Goal: Task Accomplishment & Management: Use online tool/utility

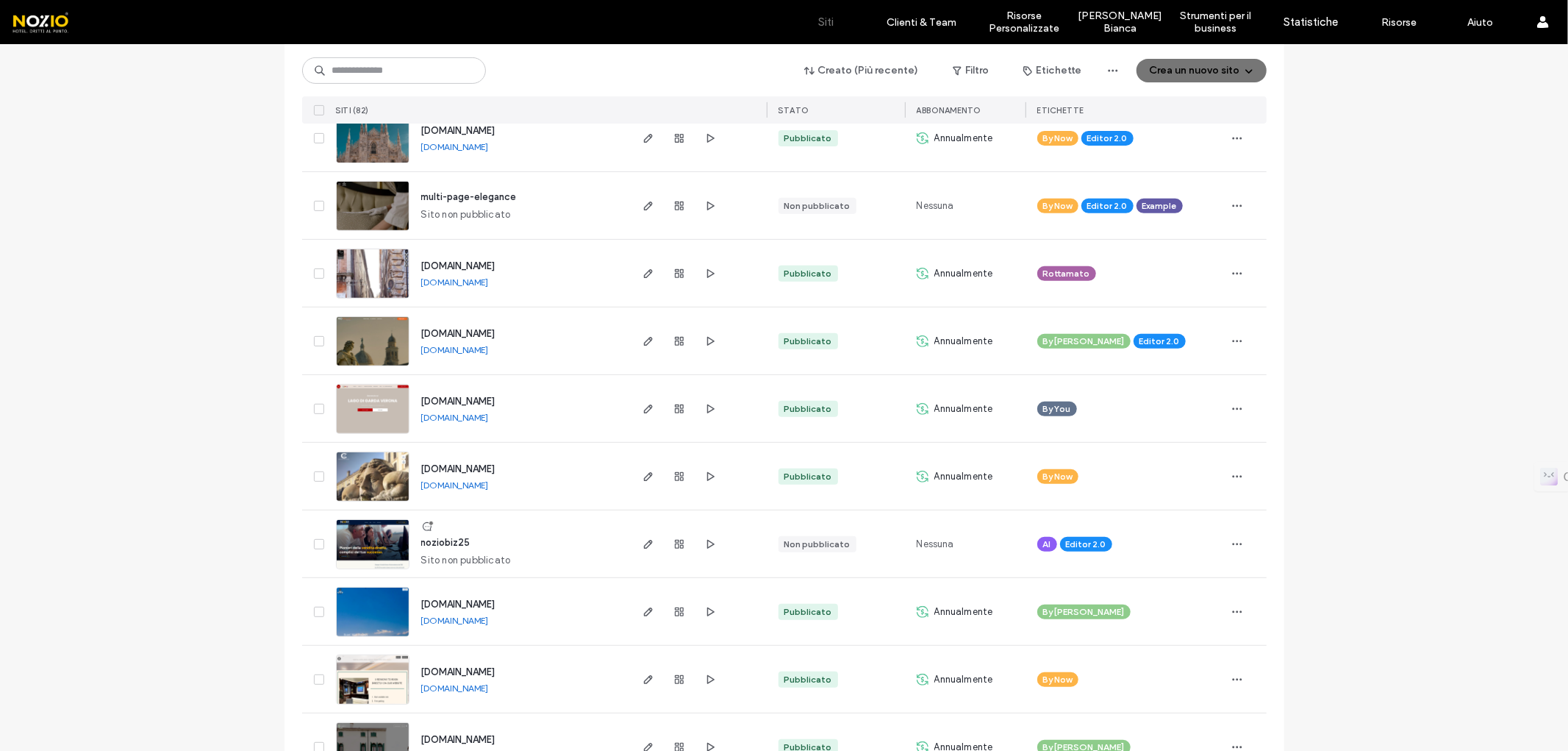
scroll to position [490, 0]
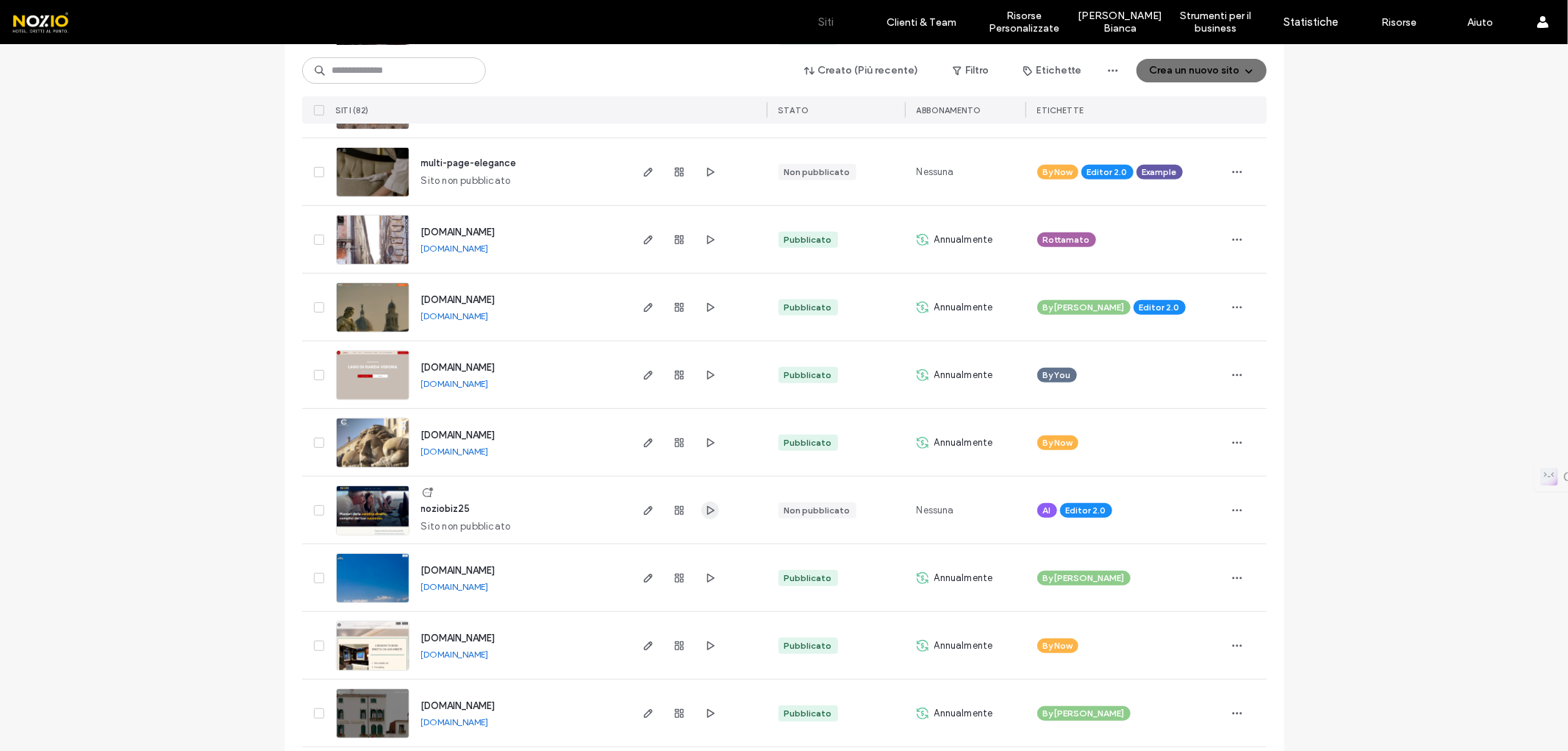
click at [708, 509] on use "button" at bounding box center [710, 509] width 8 height 9
click at [642, 511] on icon "button" at bounding box center [648, 510] width 12 height 12
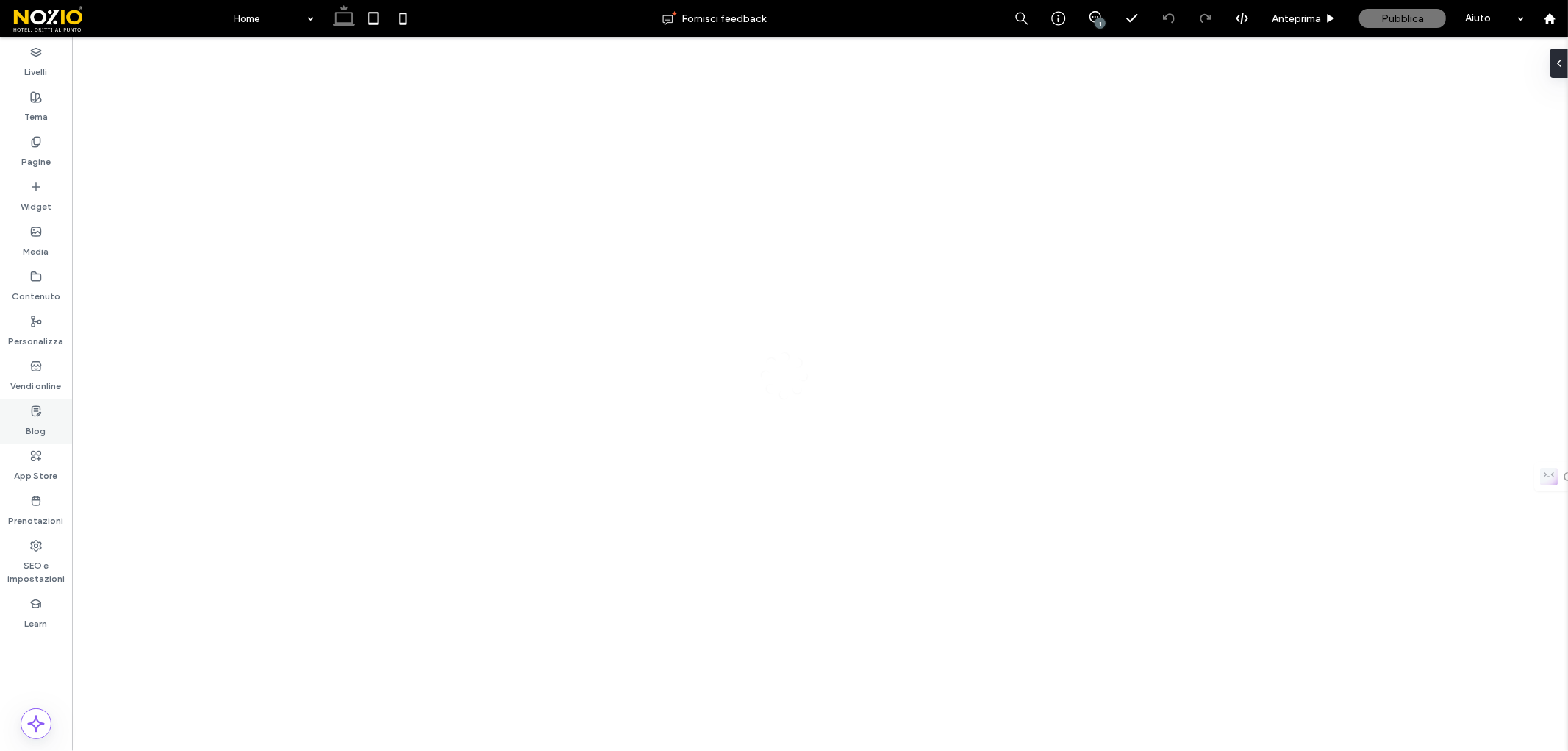
click at [35, 411] on icon at bounding box center [36, 411] width 12 height 12
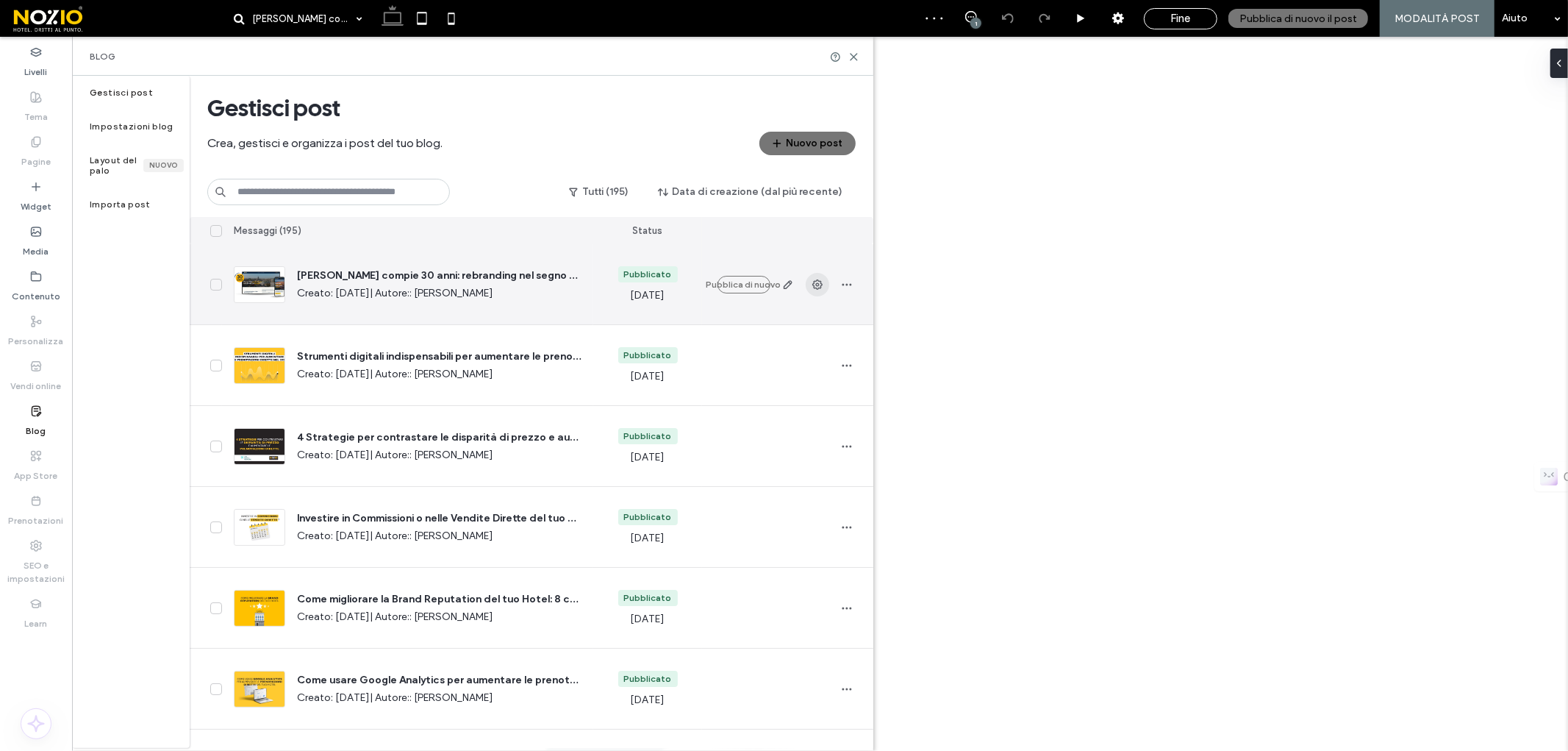
click at [813, 288] on use "button" at bounding box center [817, 284] width 10 height 10
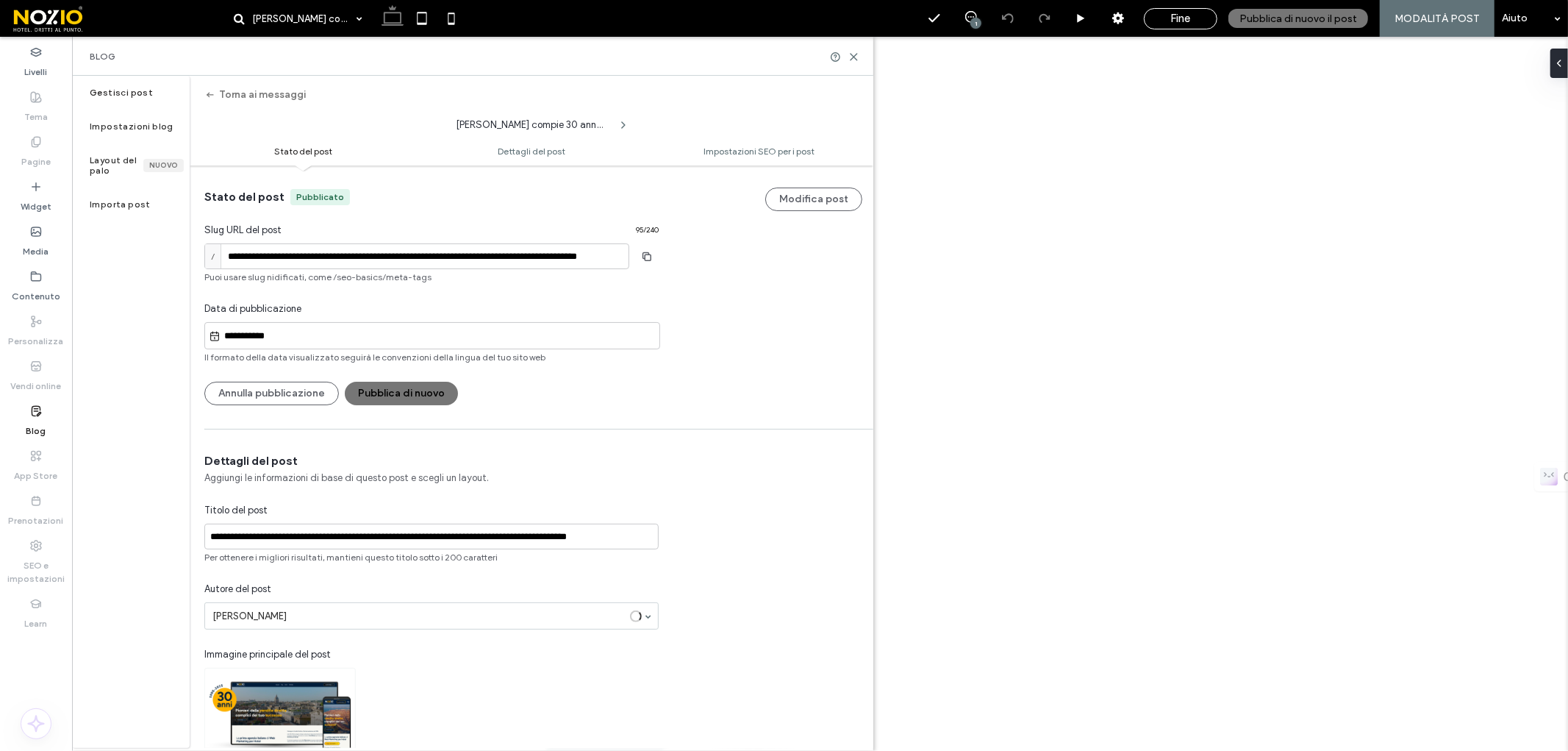
click at [345, 329] on input "**********" at bounding box center [440, 335] width 439 height 18
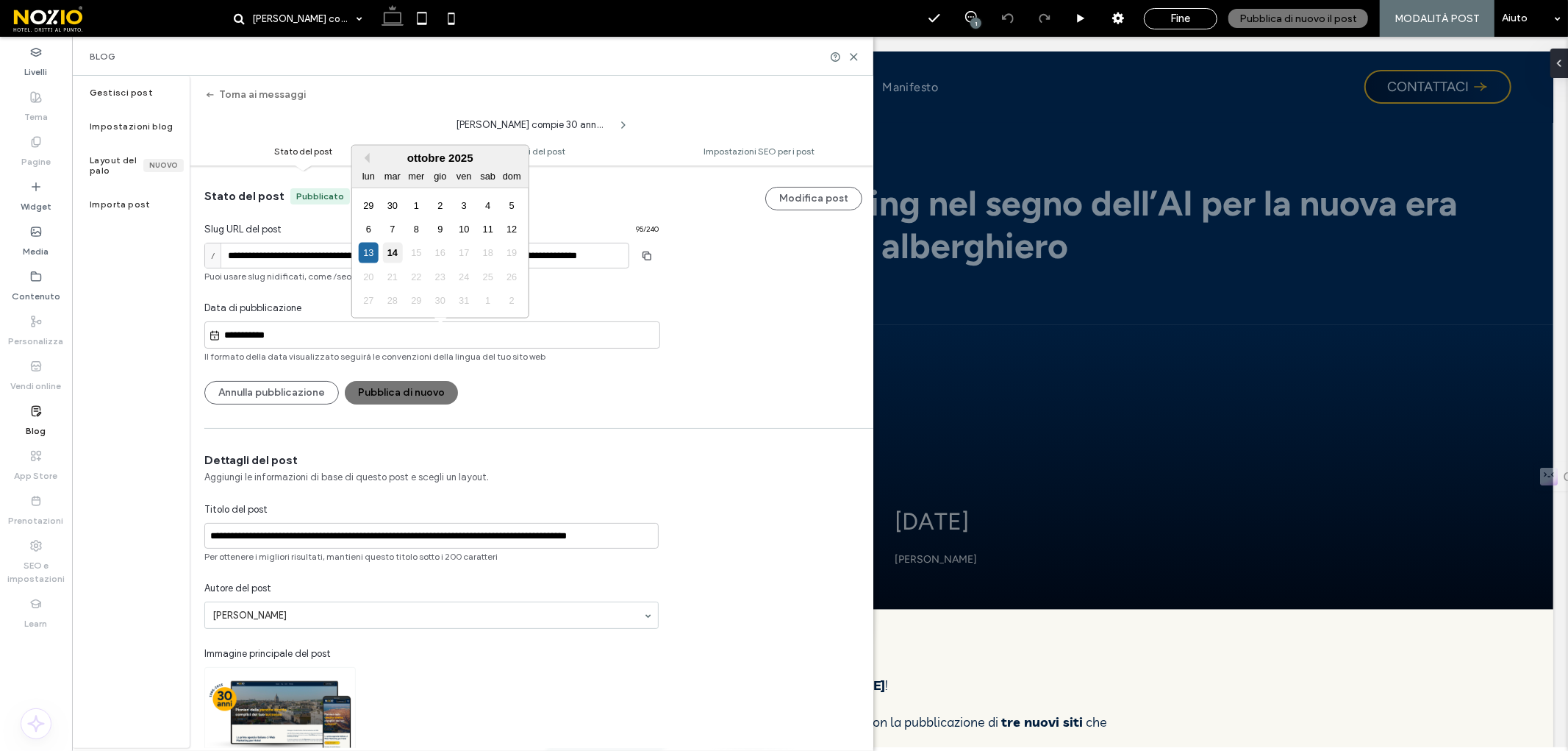
click at [391, 250] on div "14" at bounding box center [392, 253] width 20 height 20
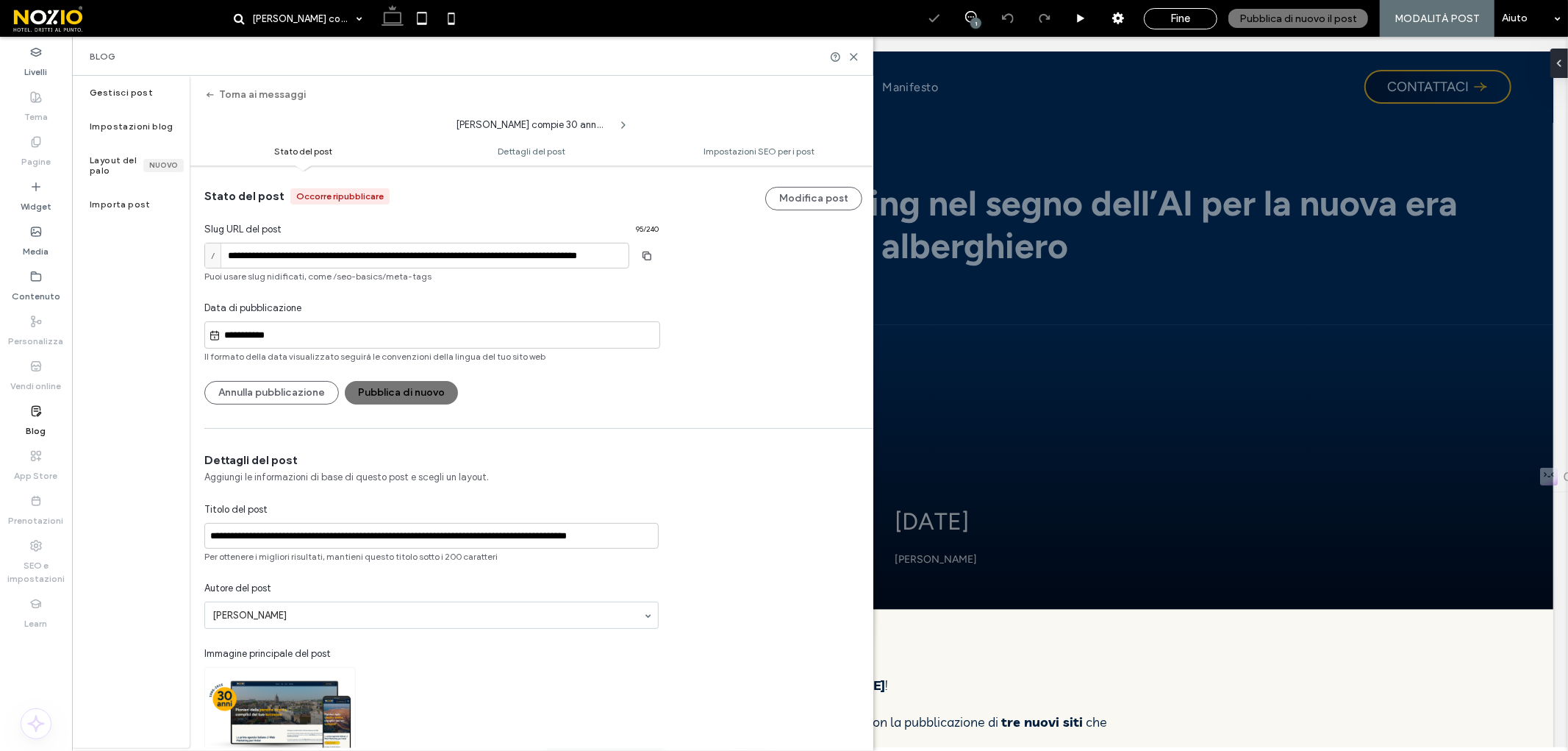
type input "**********"
click at [855, 54] on icon at bounding box center [854, 57] width 11 height 11
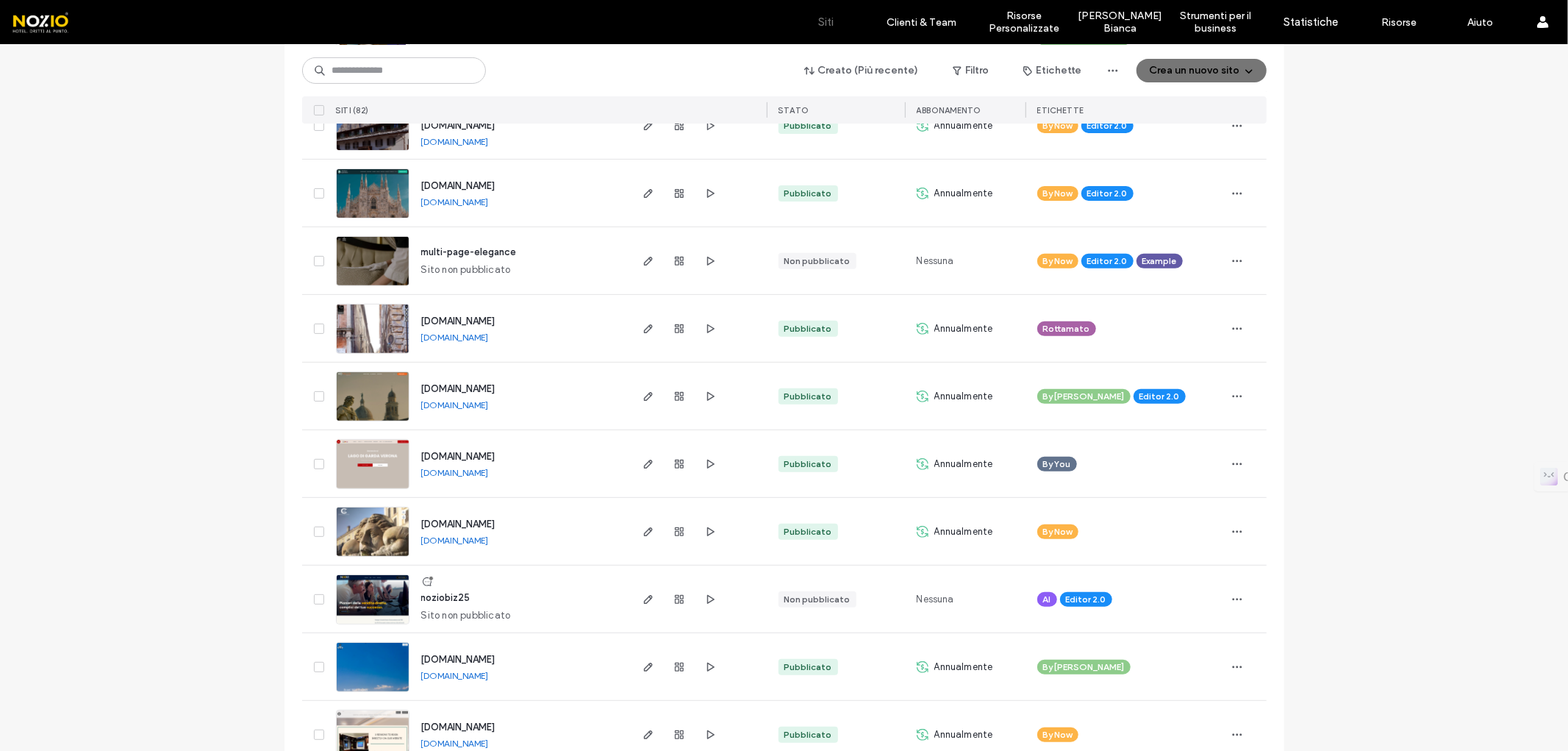
scroll to position [408, 0]
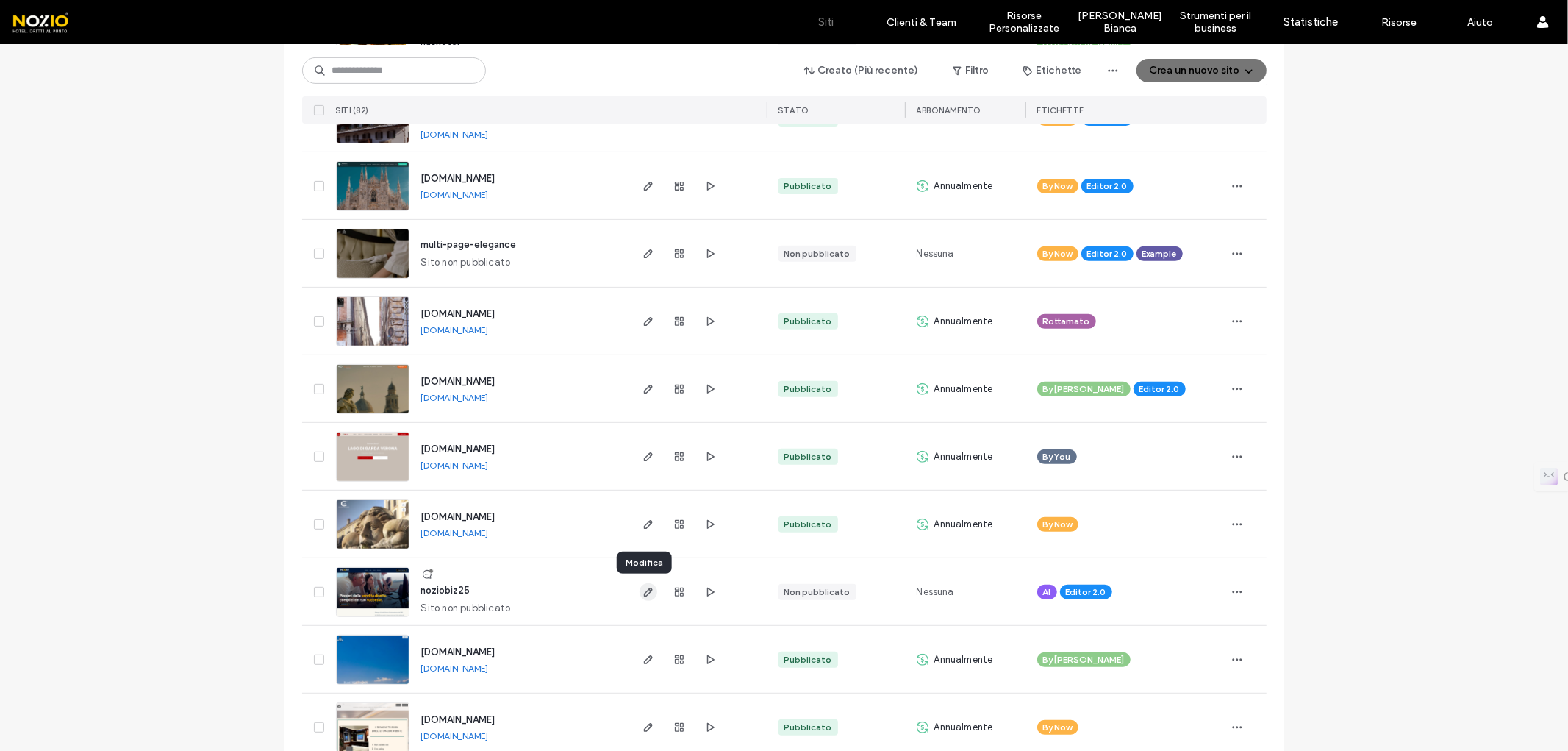
click at [641, 584] on span "button" at bounding box center [648, 591] width 18 height 18
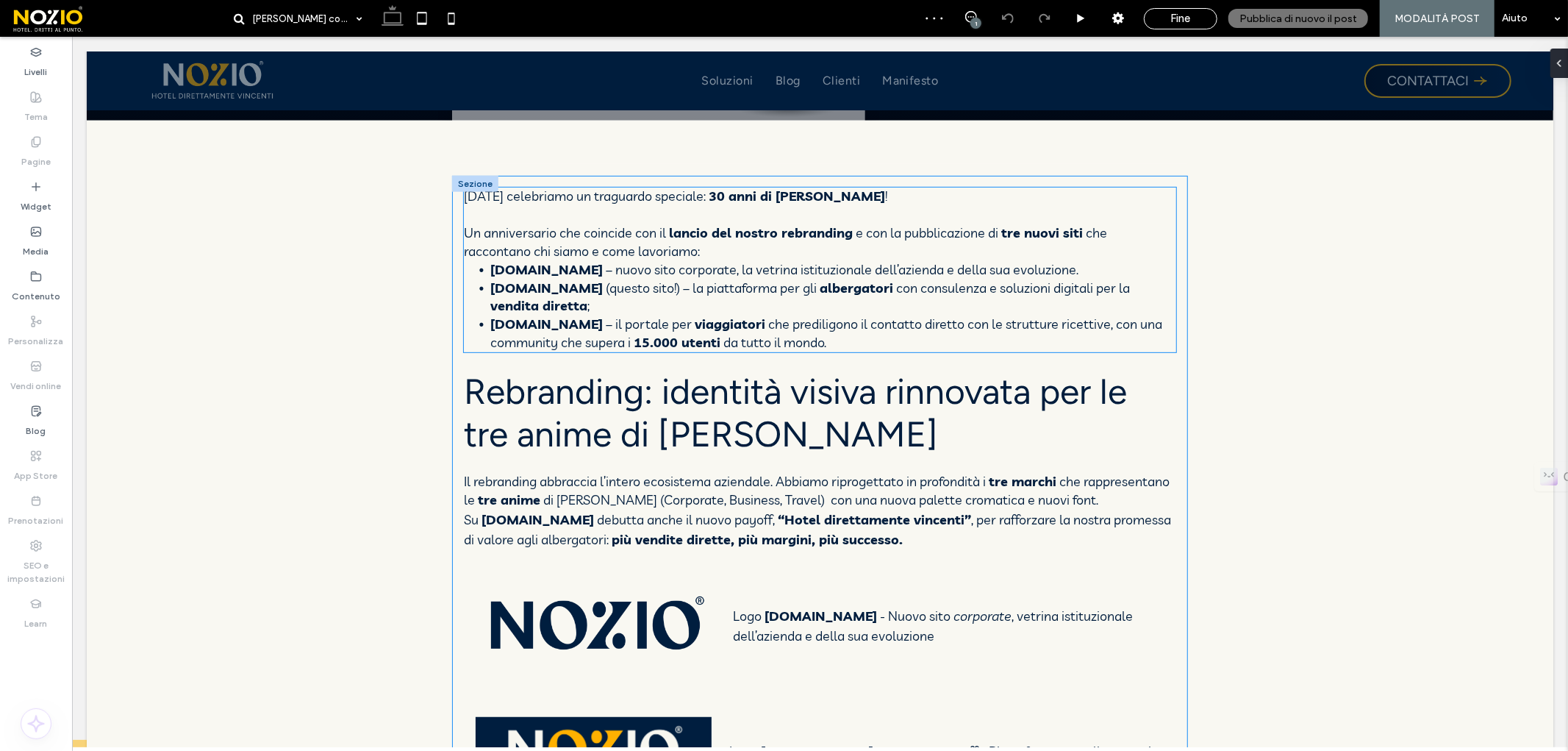
click at [587, 296] on strong "vendita diretta" at bounding box center [539, 304] width 97 height 17
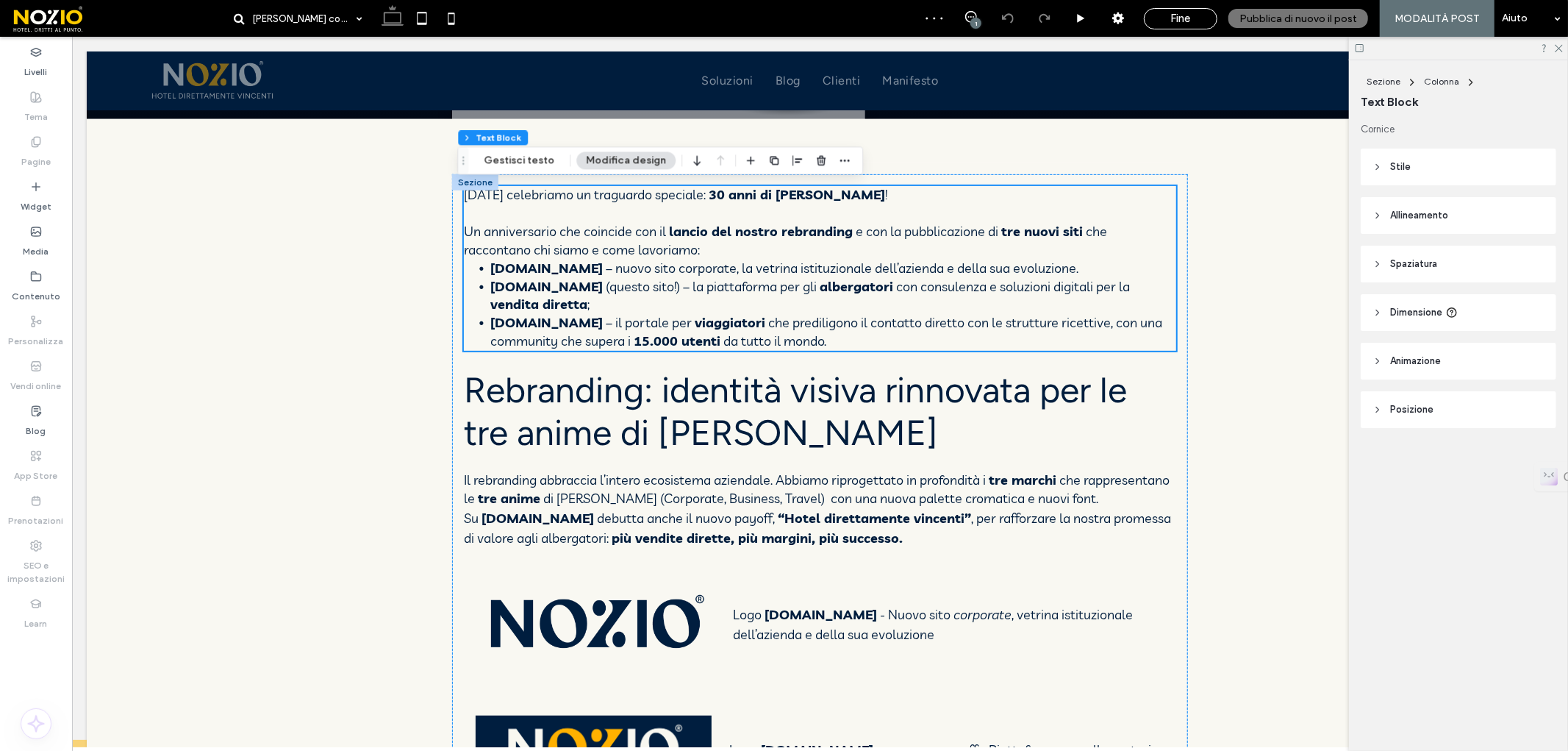
scroll to position [477, 0]
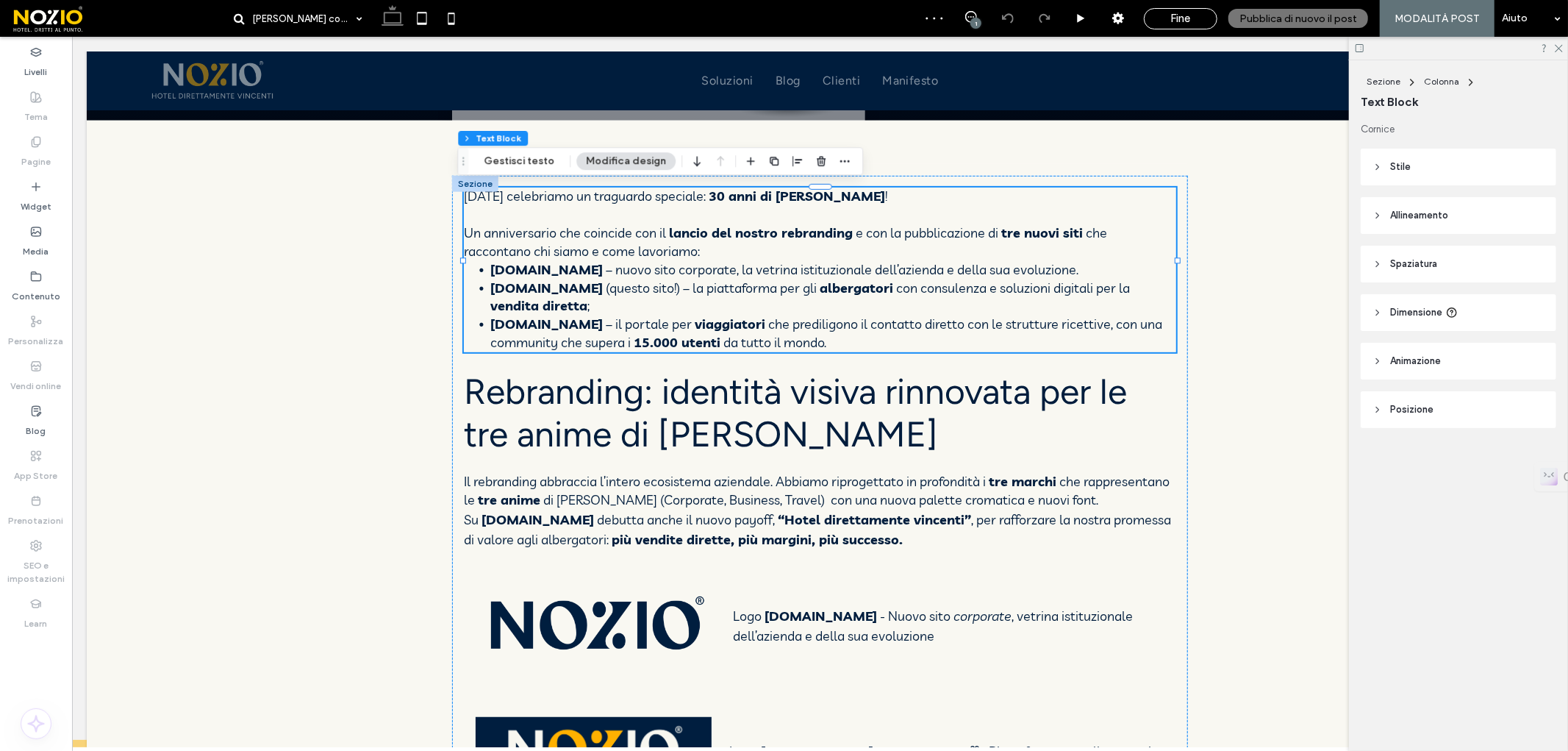
click at [587, 296] on strong "vendita diretta" at bounding box center [539, 304] width 97 height 17
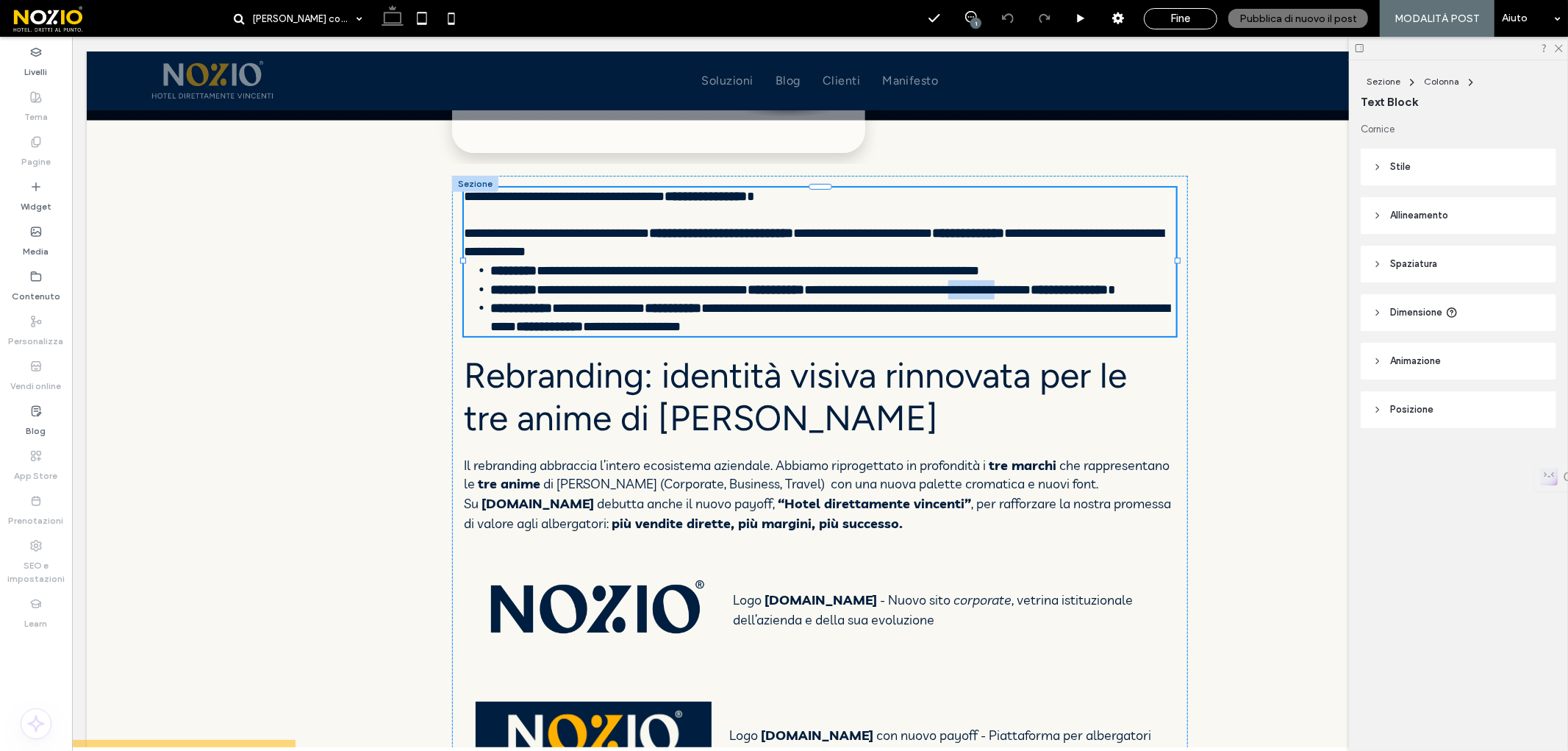
type input "******"
type input "**"
click at [1023, 289] on span "**********" at bounding box center [917, 289] width 227 height 13
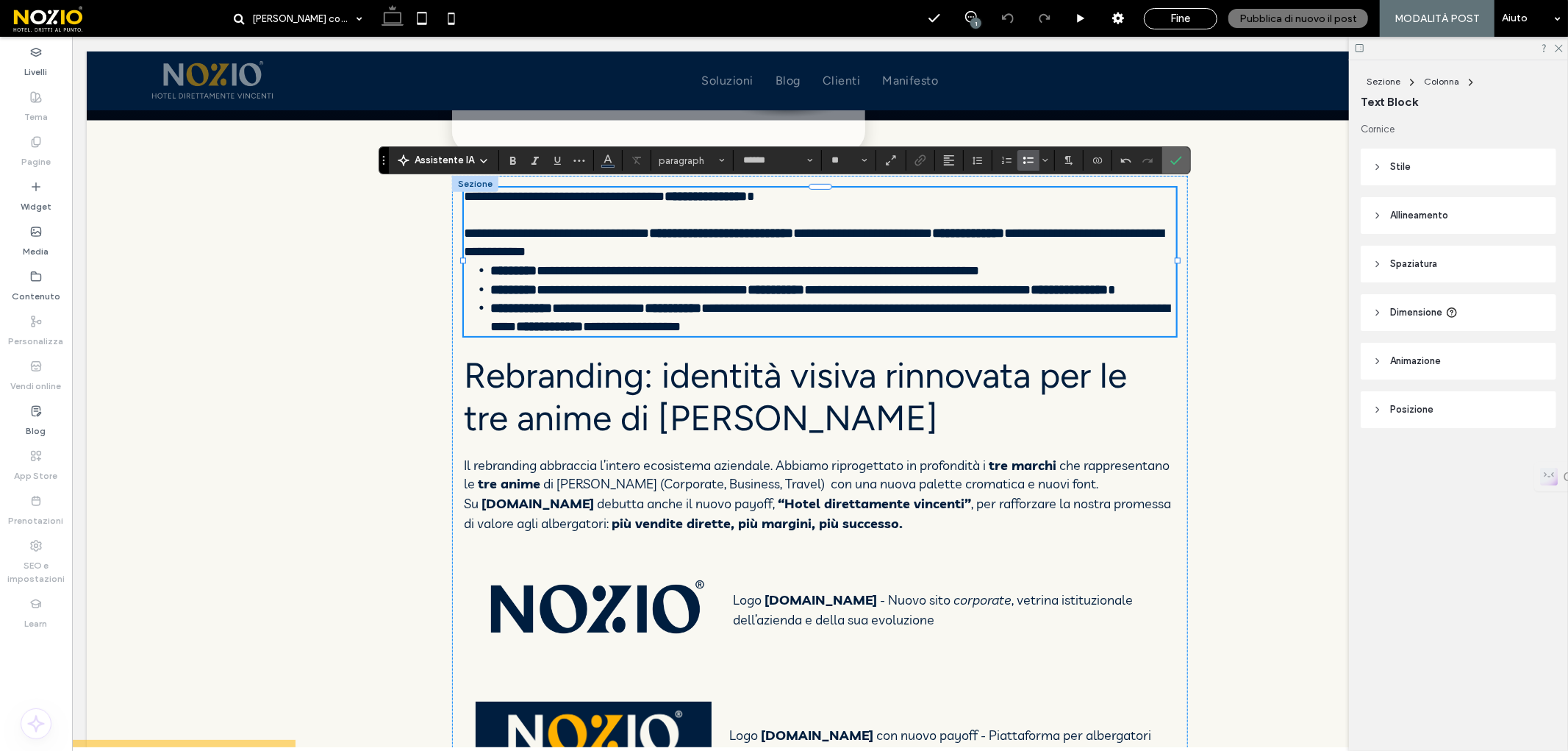
click at [1165, 158] on label "Conferma" at bounding box center [1176, 161] width 22 height 27
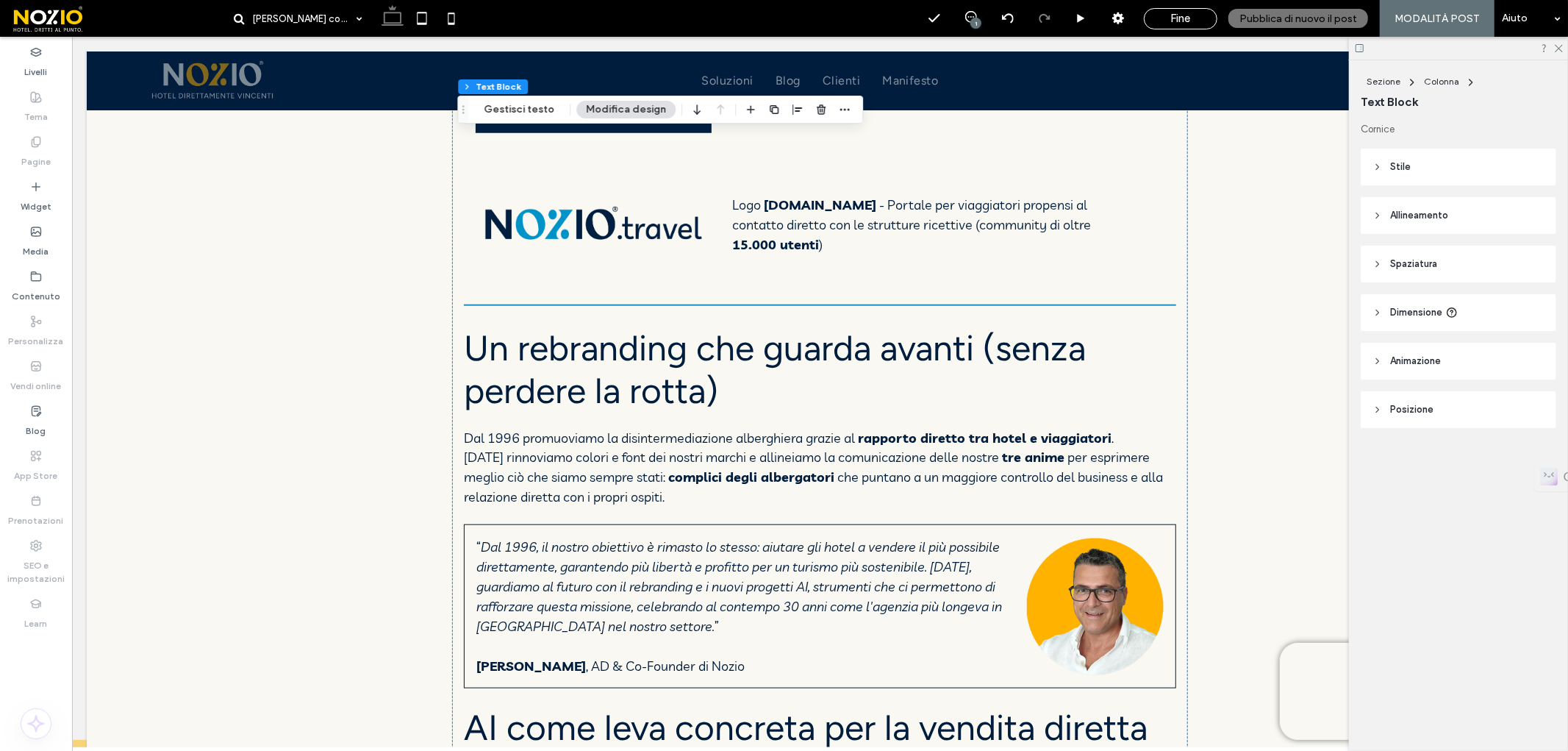
scroll to position [1130, 0]
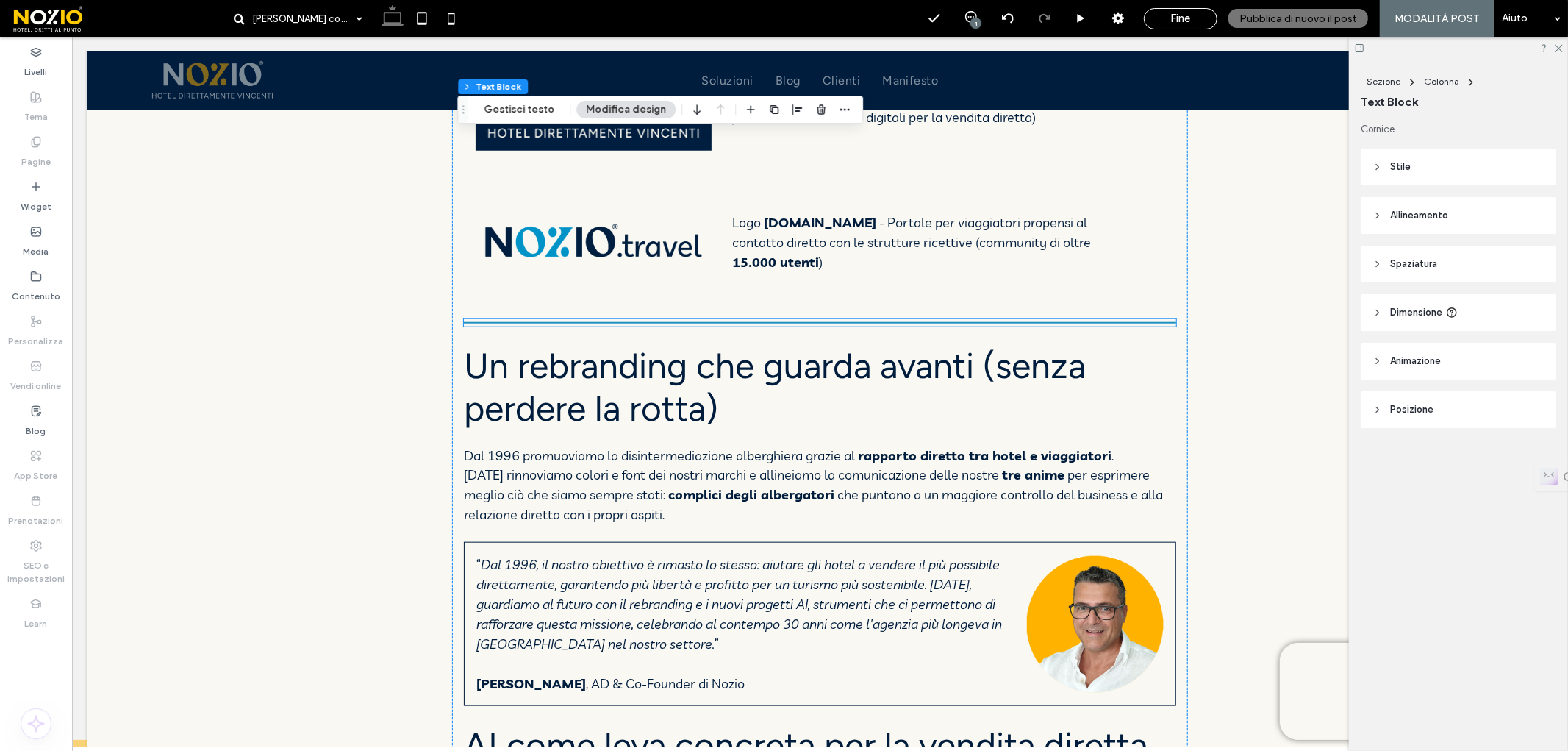
click at [824, 321] on hr at bounding box center [820, 322] width 712 height 2
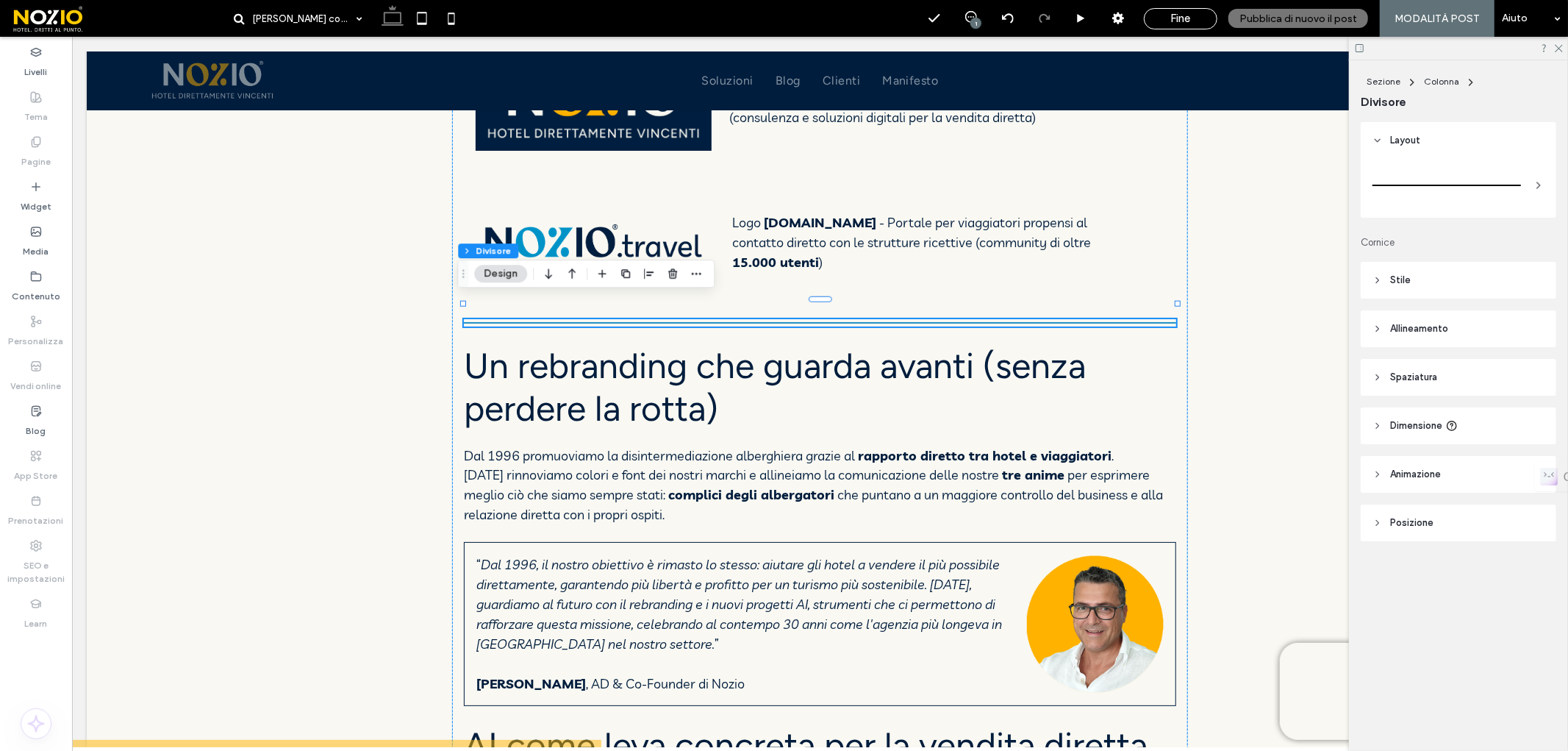
click at [1410, 281] on header "Stile" at bounding box center [1458, 280] width 196 height 37
click at [1535, 319] on div "rgb(30, 145, 196)" at bounding box center [1535, 317] width 13 height 13
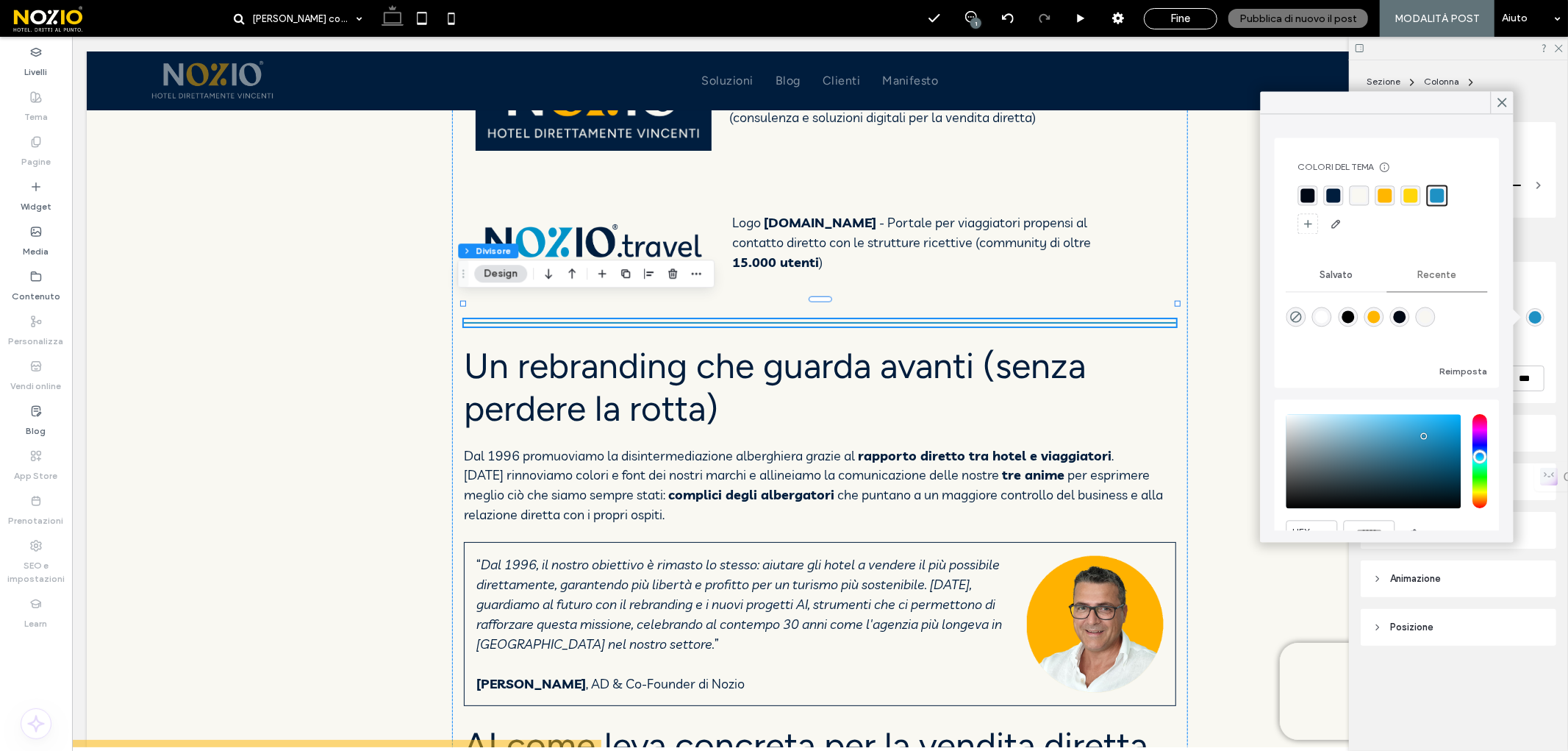
click at [1335, 190] on div "rgba(0, 29, 61, 1)" at bounding box center [1334, 195] width 14 height 14
type input "*"
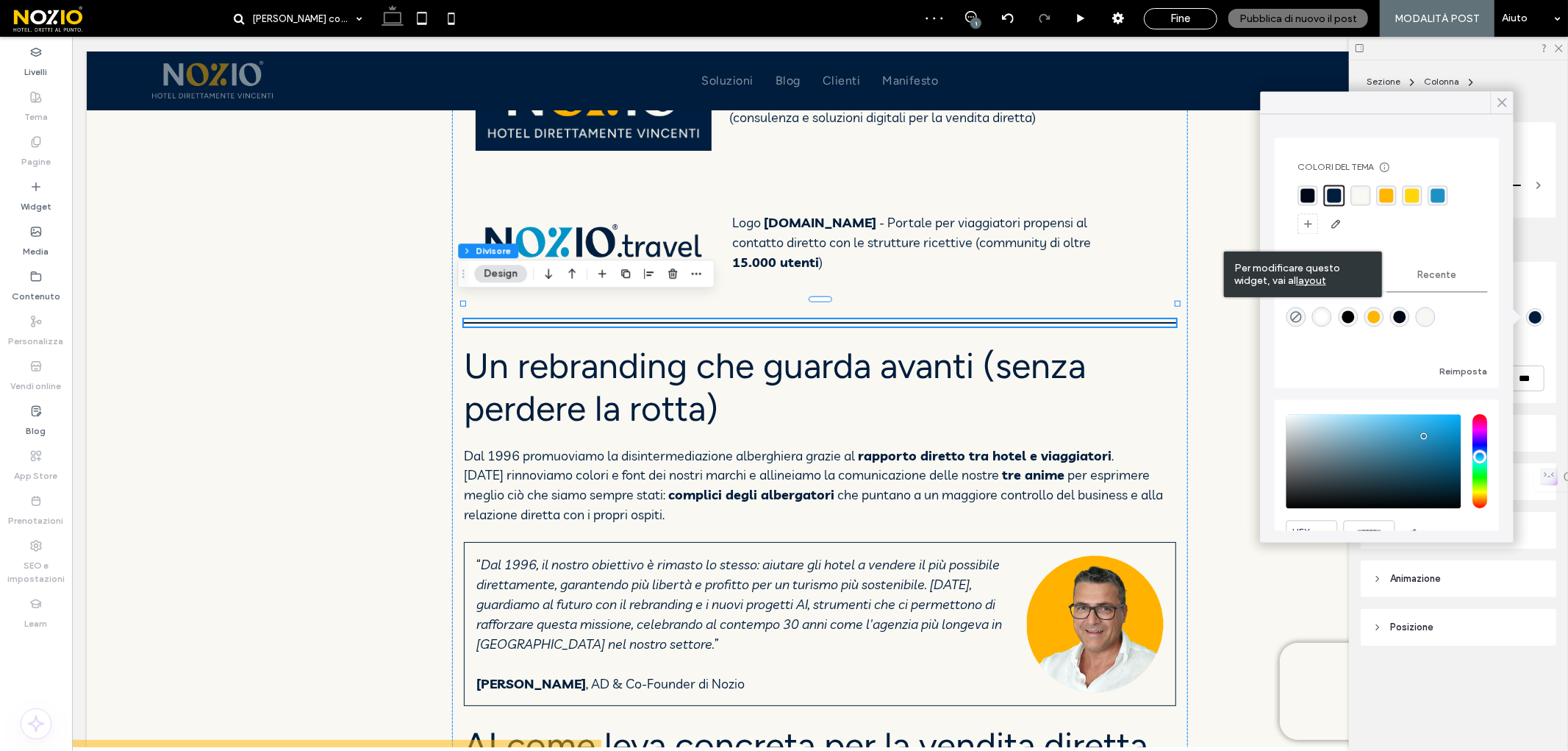
click at [1505, 100] on use at bounding box center [1503, 103] width 8 height 8
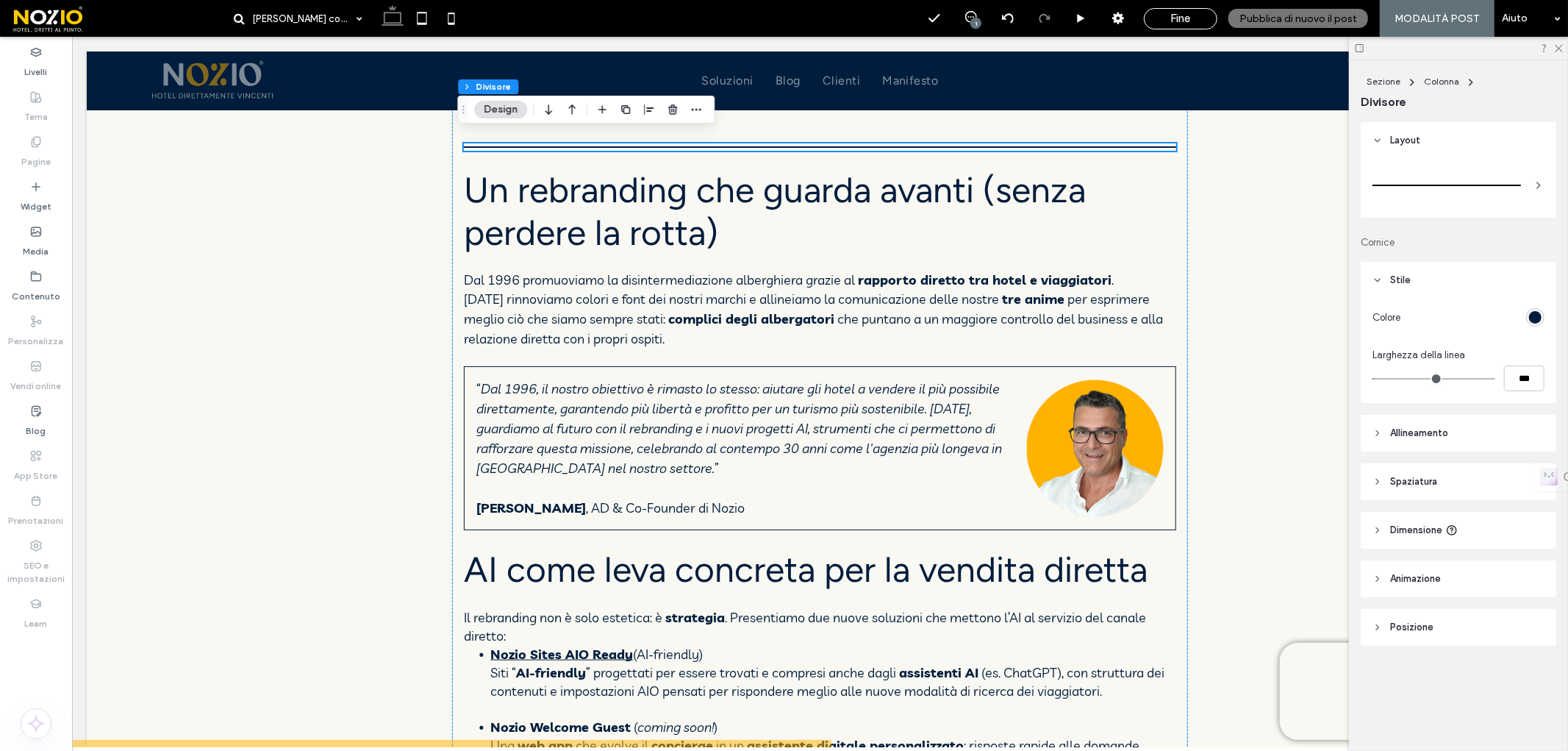
scroll to position [1621, 0]
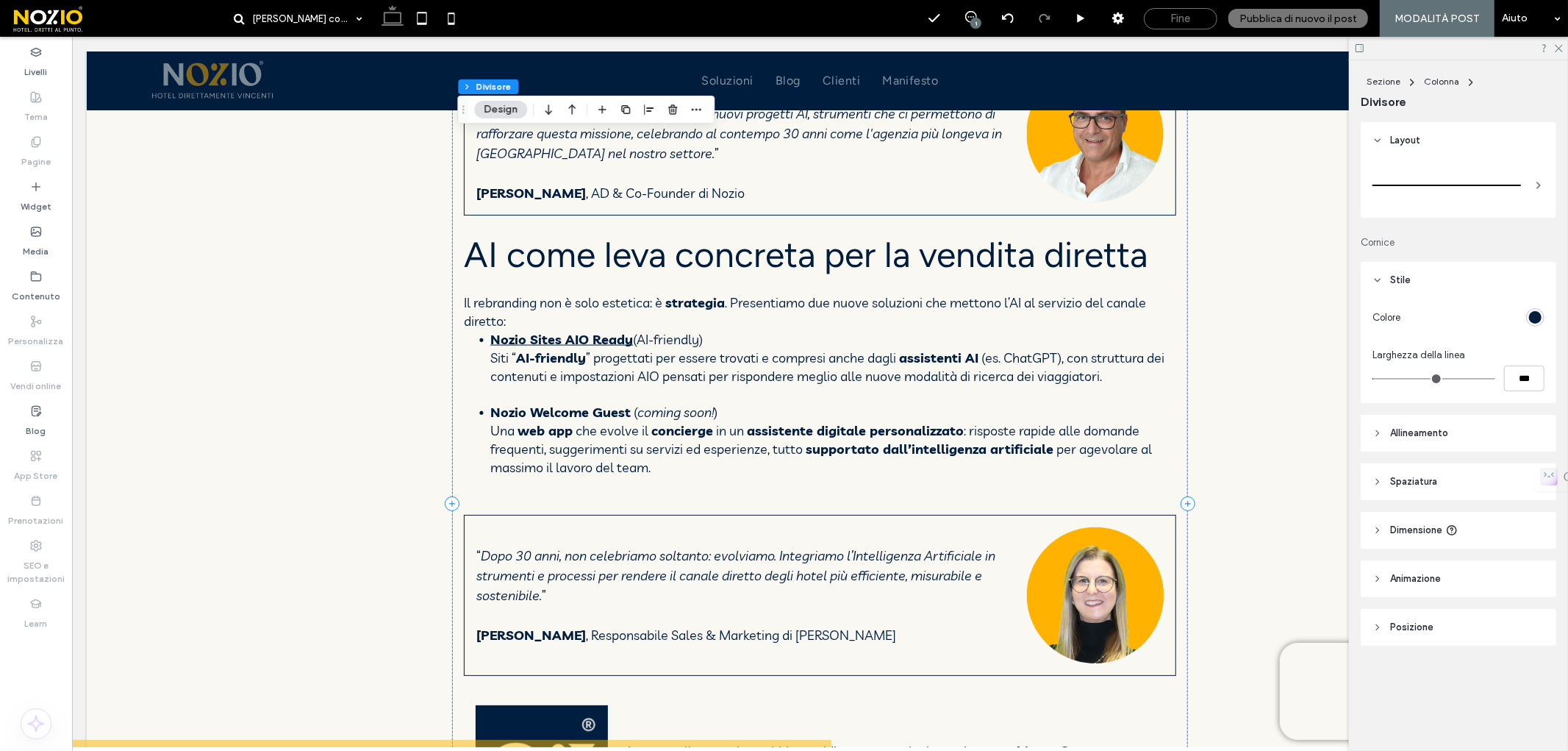
click at [1191, 21] on span "Fine" at bounding box center [1181, 18] width 20 height 13
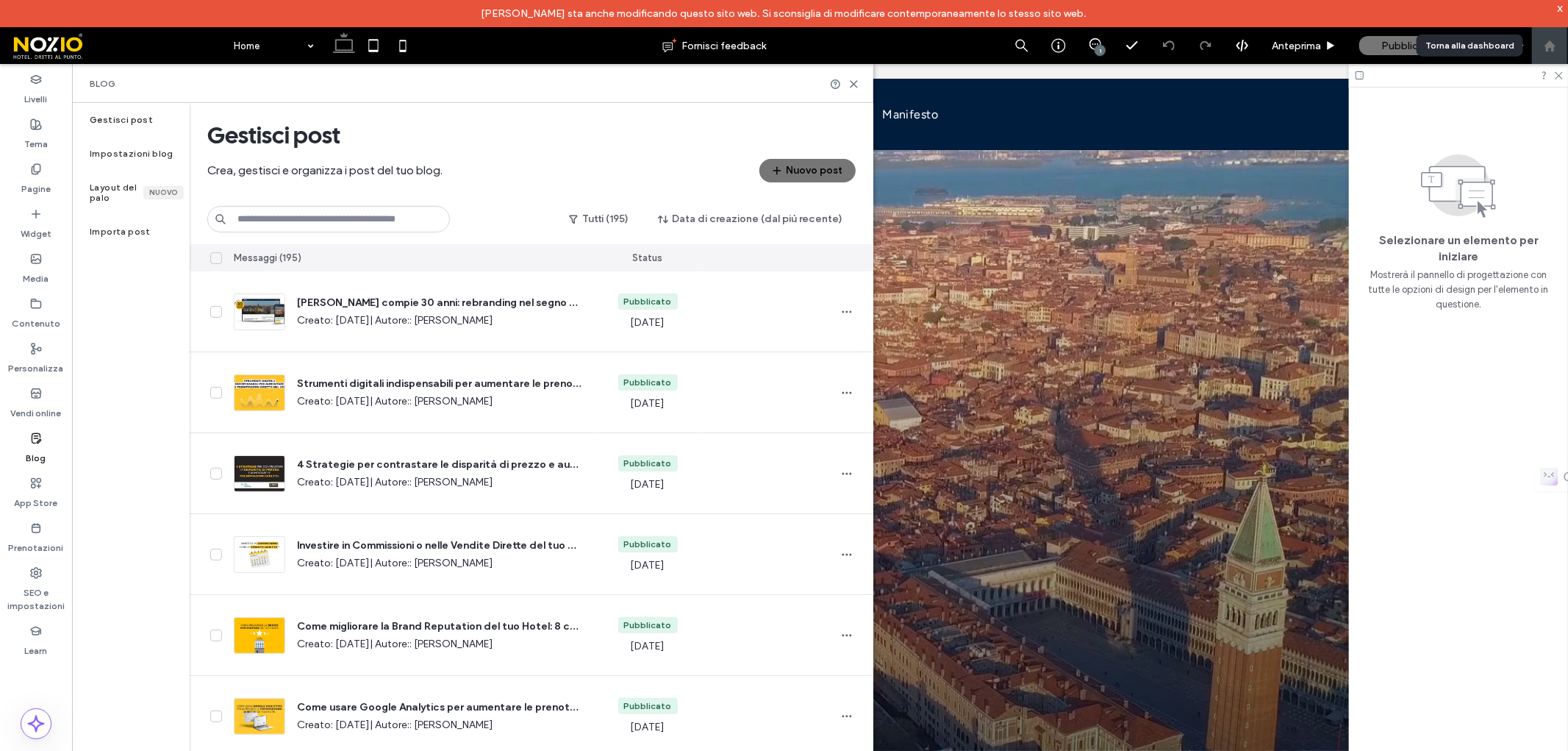
click at [1553, 41] on icon at bounding box center [1550, 45] width 13 height 13
